Goal: Task Accomplishment & Management: Manage account settings

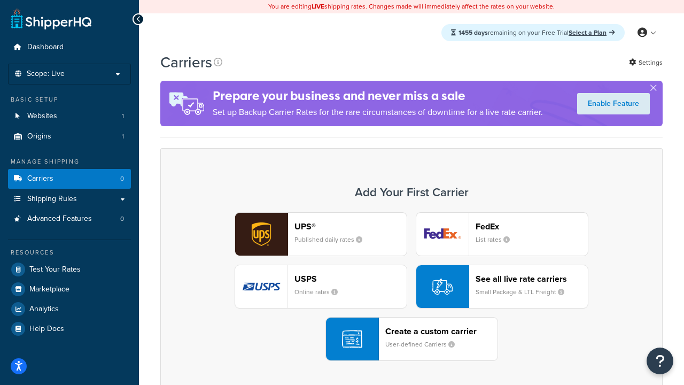
click at [411, 287] on div "UPS® Published daily rates FedEx List rates USPS Online rates See all live rate…" at bounding box center [411, 286] width 480 height 149
click at [532, 227] on header "FedEx" at bounding box center [531, 226] width 112 height 10
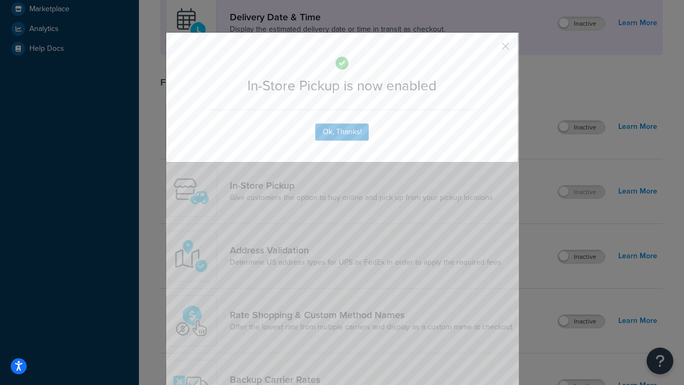
scroll to position [300, 0]
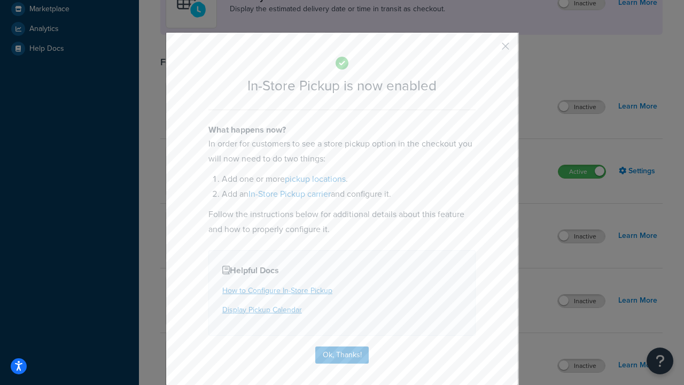
click at [489, 50] on button "button" at bounding box center [489, 50] width 3 height 3
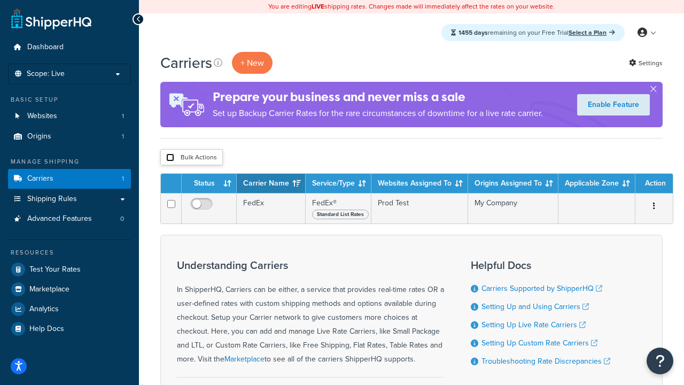
click at [170, 158] on input "checkbox" at bounding box center [170, 157] width 8 height 8
checkbox input "true"
click at [0, 0] on button "Delete" at bounding box center [0, 0] width 0 height 0
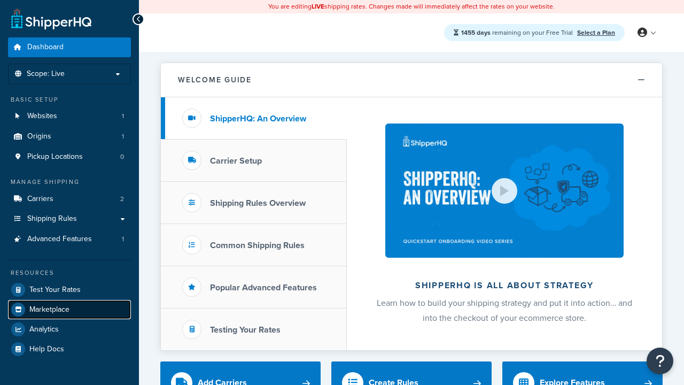
click at [49, 309] on span "Marketplace" at bounding box center [49, 309] width 40 height 9
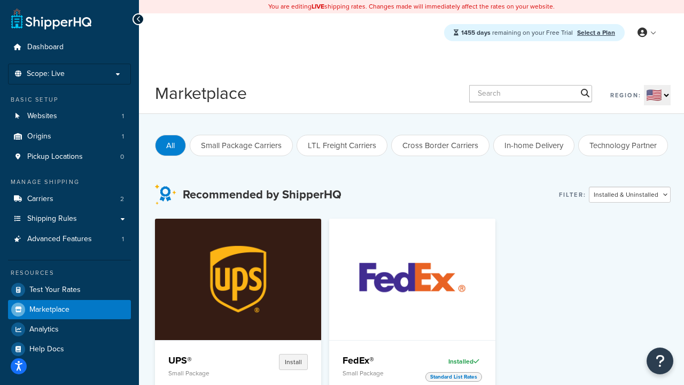
click at [204, 373] on p "Small Package" at bounding box center [203, 372] width 71 height 7
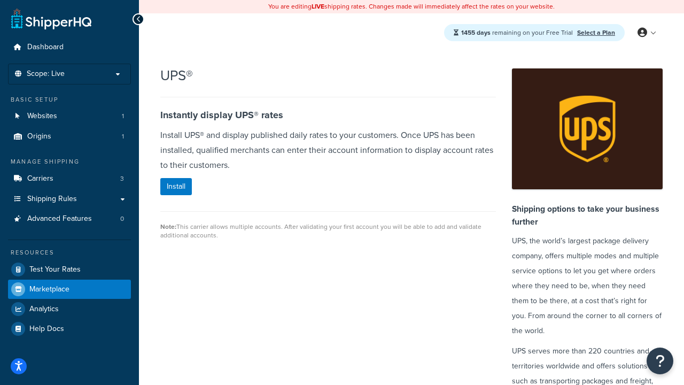
click at [49, 289] on span "Marketplace" at bounding box center [49, 289] width 40 height 9
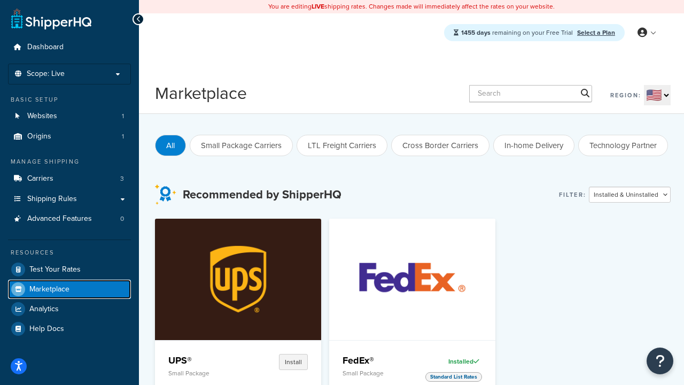
click at [378, 373] on p "Small Package" at bounding box center [377, 372] width 71 height 7
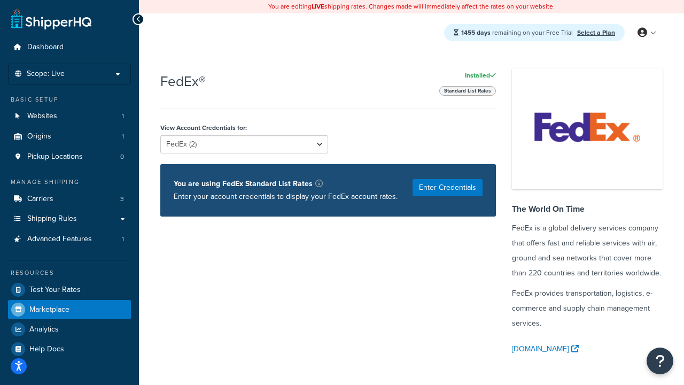
click at [49, 309] on span "Marketplace" at bounding box center [49, 309] width 40 height 9
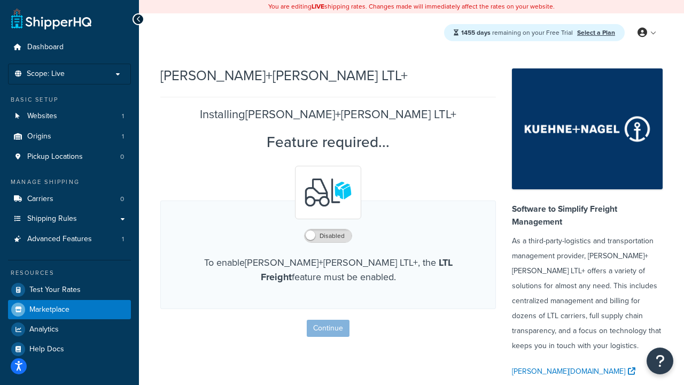
click at [49, 309] on span "Marketplace" at bounding box center [49, 309] width 40 height 9
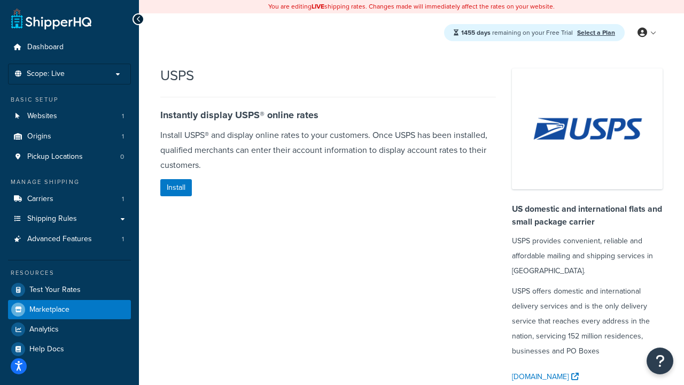
click at [49, 309] on span "Marketplace" at bounding box center [49, 309] width 40 height 9
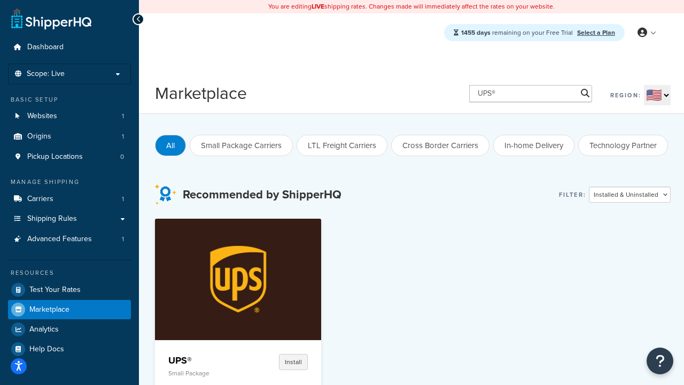
click at [204, 360] on h4 "UPS®" at bounding box center [203, 360] width 71 height 13
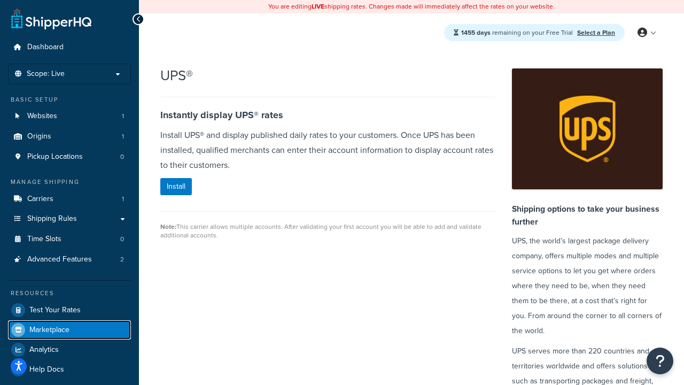
click at [49, 329] on span "Marketplace" at bounding box center [49, 329] width 40 height 9
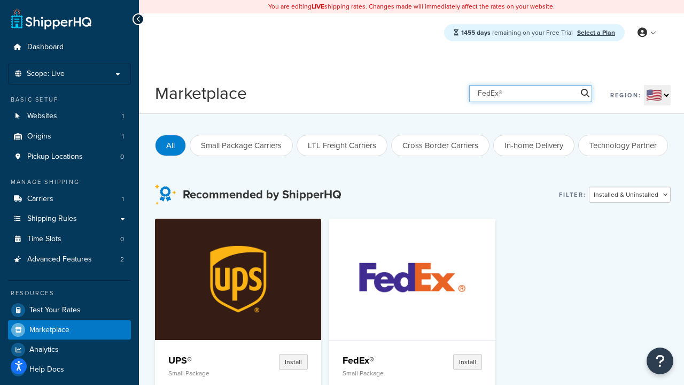
type input "FedEx®"
click at [342, 360] on h4 "FedEx®" at bounding box center [377, 360] width 71 height 13
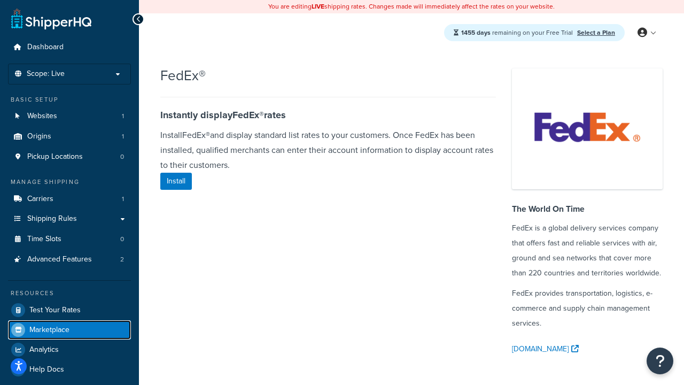
click at [49, 329] on span "Marketplace" at bounding box center [49, 329] width 40 height 9
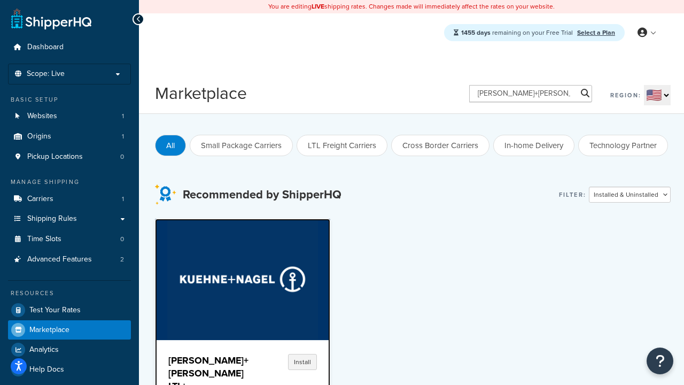
click at [204, 366] on h4 "[PERSON_NAME]+[PERSON_NAME] LTL+" at bounding box center [208, 373] width 80 height 38
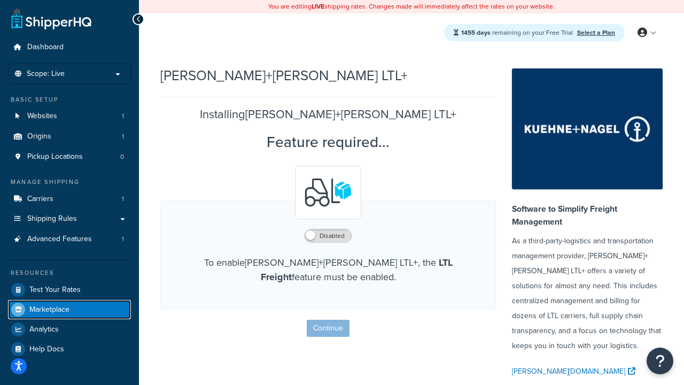
click at [49, 309] on span "Marketplace" at bounding box center [49, 309] width 40 height 9
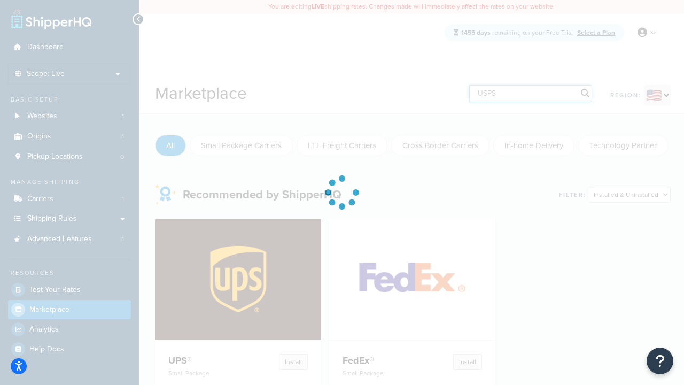
type input "USPS"
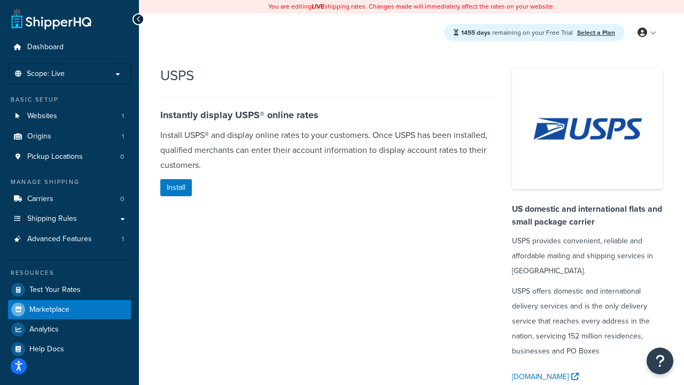
click at [49, 309] on span "Marketplace" at bounding box center [49, 309] width 40 height 9
